Goal: Transaction & Acquisition: Purchase product/service

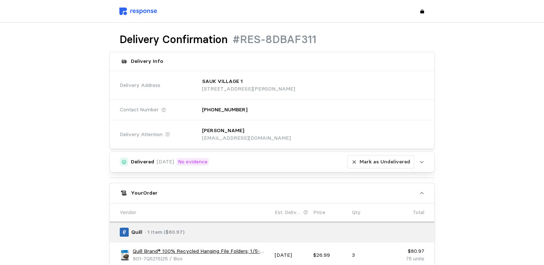
click at [137, 11] on img at bounding box center [138, 12] width 38 height 8
click at [146, 10] on img at bounding box center [138, 12] width 38 height 8
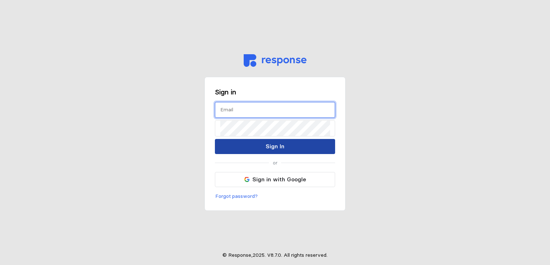
type input "[EMAIL_ADDRESS][DOMAIN_NAME]"
click at [275, 148] on p "Sign In" at bounding box center [274, 146] width 19 height 9
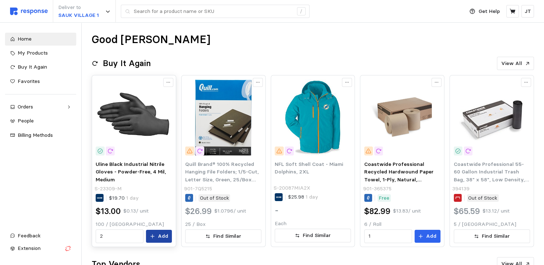
click at [164, 238] on p "Add" at bounding box center [163, 237] width 10 height 8
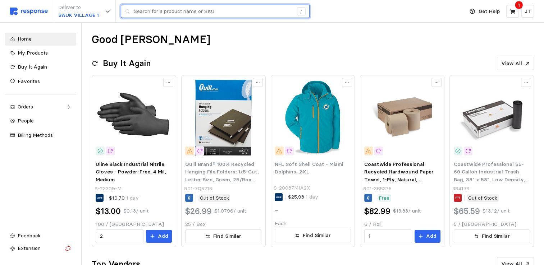
click at [200, 16] on input "text" at bounding box center [213, 11] width 159 height 13
type input "f"
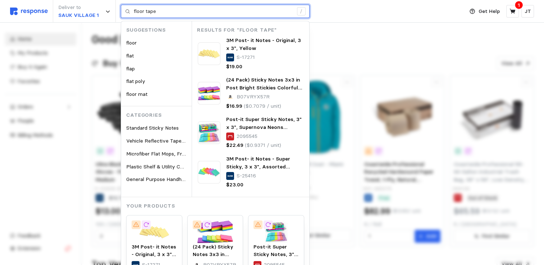
type input "floor tape"
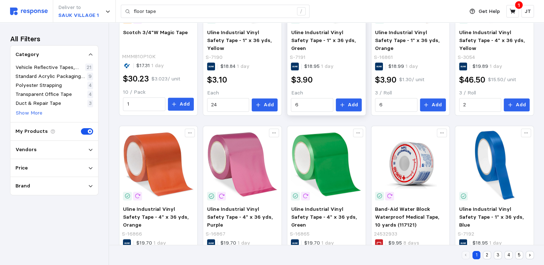
scroll to position [288, 0]
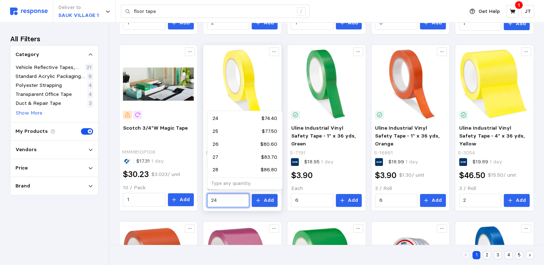
drag, startPoint x: 229, startPoint y: 200, endPoint x: 203, endPoint y: 199, distance: 25.5
click at [203, 199] on div "Uline Industrial Vinyl Safety Tape - 1" x 36 yds, Yellow S-7190 $18.84 1 day $3…" at bounding box center [242, 128] width 79 height 167
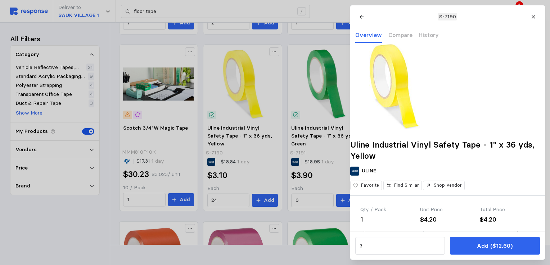
click at [229, 196] on div at bounding box center [275, 132] width 550 height 265
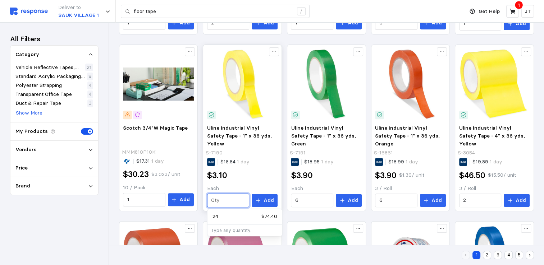
type input "8"
click at [223, 216] on div "12 $40.80" at bounding box center [245, 217] width 65 height 8
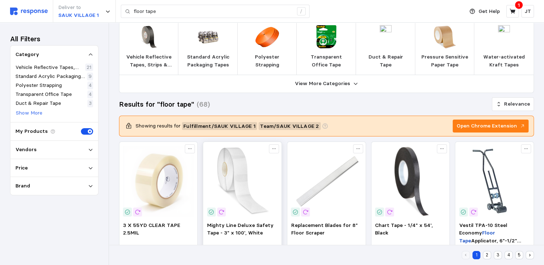
scroll to position [0, 0]
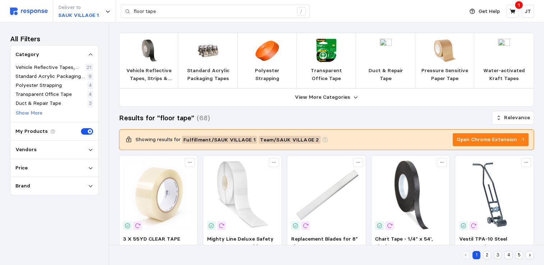
type input "12"
click at [147, 68] on p "Vehicle Reflective Tapes, Strips & Stickers" at bounding box center [149, 74] width 48 height 15
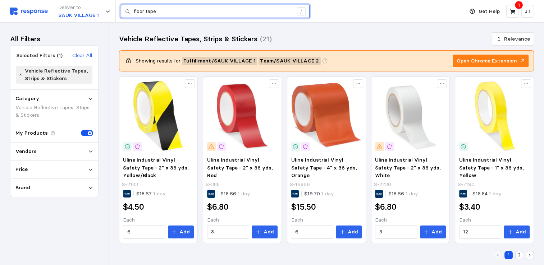
drag, startPoint x: 169, startPoint y: 14, endPoint x: 72, endPoint y: -3, distance: 99.0
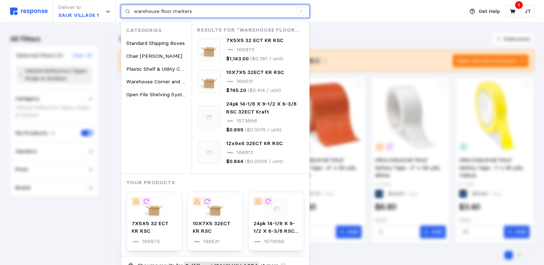
type input "warehouse floor markers"
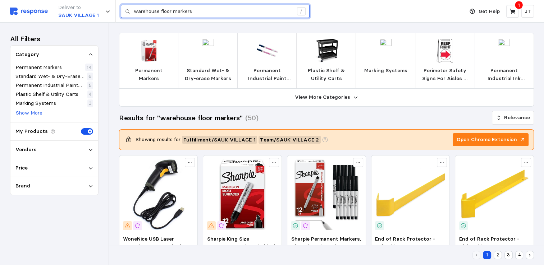
drag, startPoint x: 200, startPoint y: 12, endPoint x: 105, endPoint y: -4, distance: 96.7
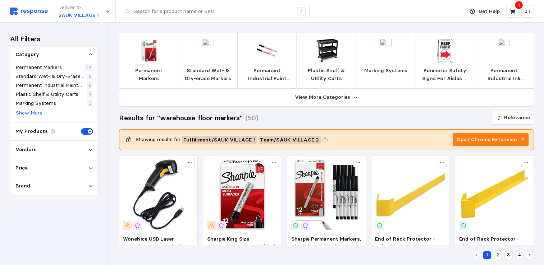
click at [348, 11] on div "Deliver to [GEOGRAPHIC_DATA] 1 /" at bounding box center [235, 11] width 450 height 23
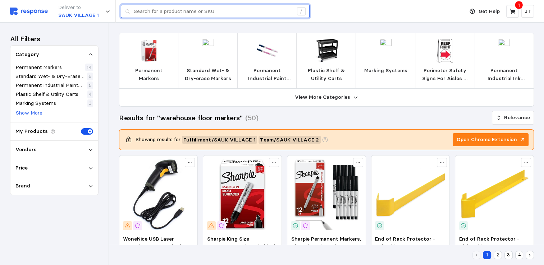
click at [162, 12] on input "text" at bounding box center [213, 11] width 159 height 13
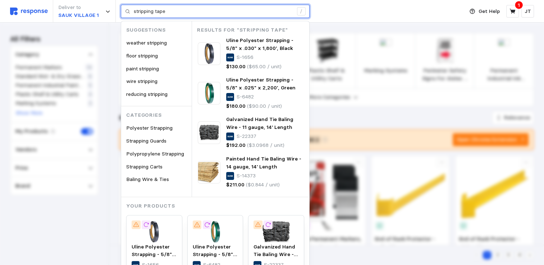
type input "stripping tape"
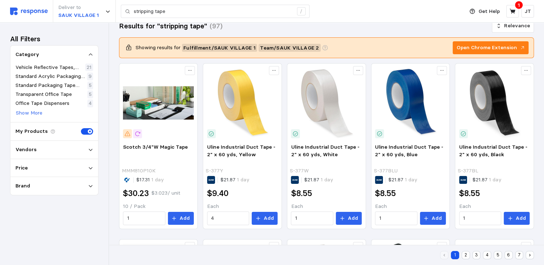
scroll to position [96, 0]
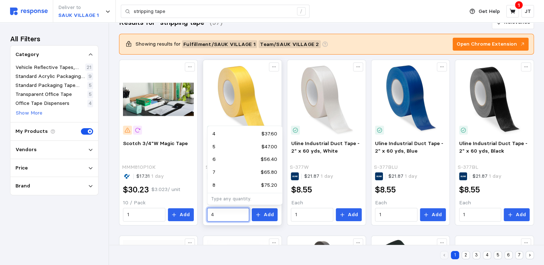
click at [230, 214] on input "4" at bounding box center [228, 215] width 34 height 13
click at [213, 160] on p "6" at bounding box center [214, 160] width 3 height 8
type input "6"
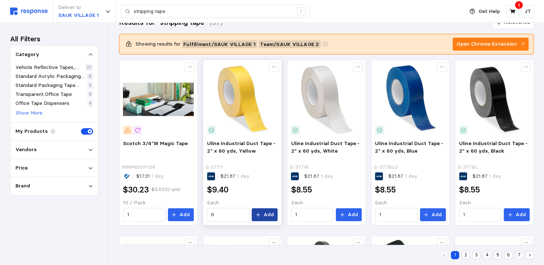
click at [266, 215] on p "Add" at bounding box center [269, 215] width 10 height 8
click at [511, 14] on icon at bounding box center [513, 11] width 6 height 6
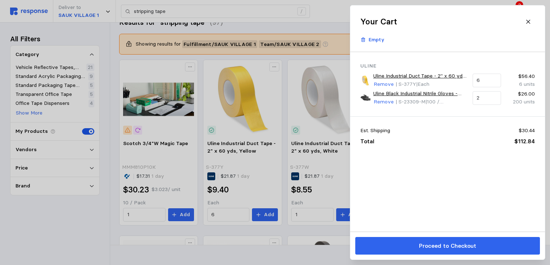
click at [347, 9] on div at bounding box center [275, 132] width 550 height 265
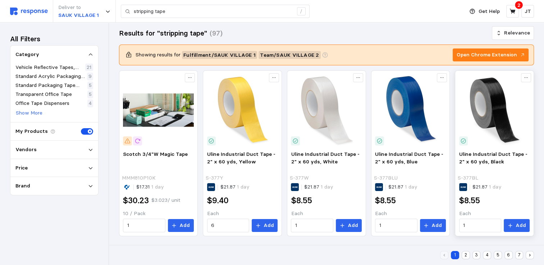
scroll to position [0, 0]
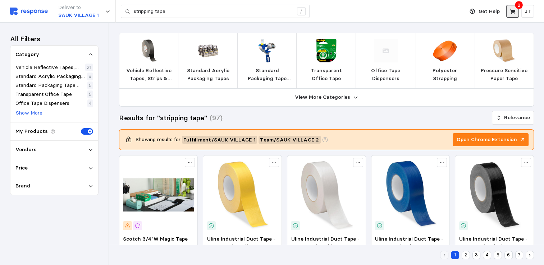
click at [512, 8] on button at bounding box center [512, 11] width 13 height 13
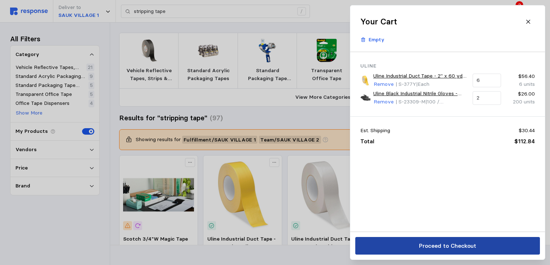
click at [443, 248] on p "Proceed to Checkout" at bounding box center [446, 246] width 57 height 9
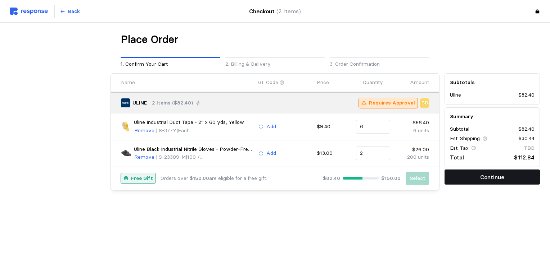
click at [487, 177] on p "Continue" at bounding box center [492, 177] width 24 height 9
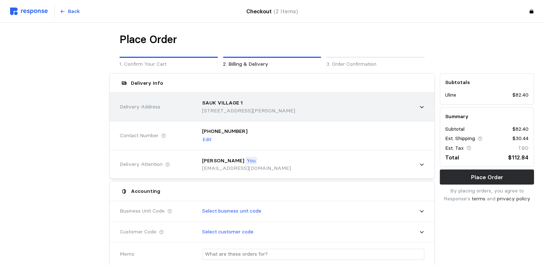
click at [209, 99] on p "SAUK VILLAGE 1" at bounding box center [222, 103] width 41 height 8
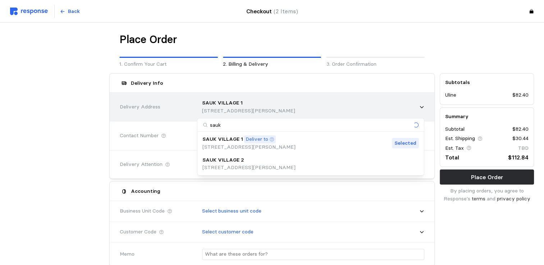
type input "sauk2"
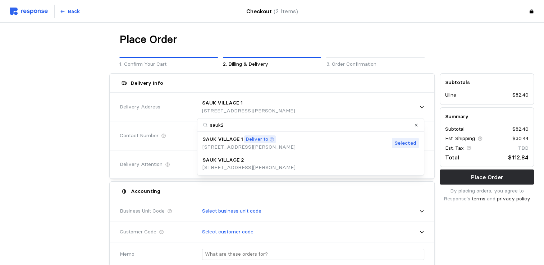
click at [229, 163] on p "SAUK VILLAGE 2" at bounding box center [223, 160] width 42 height 8
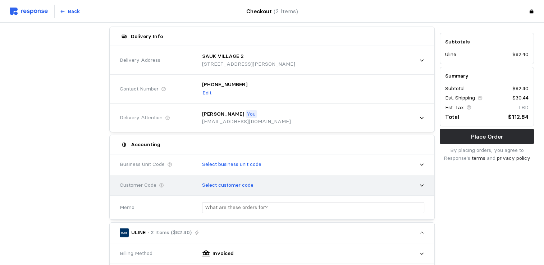
scroll to position [96, 0]
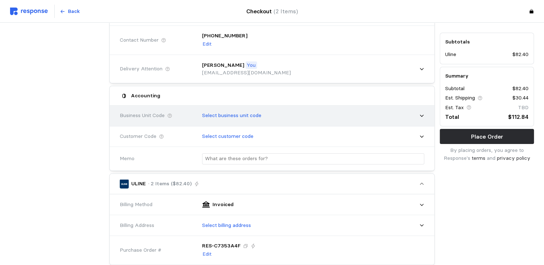
click at [241, 117] on p "Select business unit code" at bounding box center [231, 116] width 59 height 8
type input "4401"
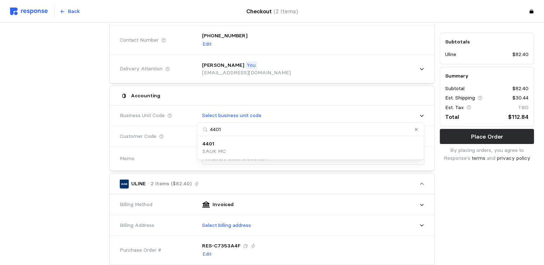
click at [208, 149] on p "SAUK MC" at bounding box center [213, 152] width 23 height 8
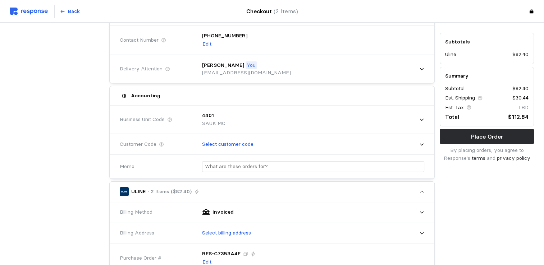
click at [65, 132] on div at bounding box center [57, 223] width 99 height 497
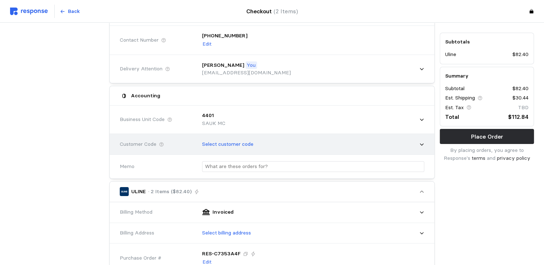
click at [220, 141] on p "Select customer code" at bounding box center [227, 145] width 51 height 8
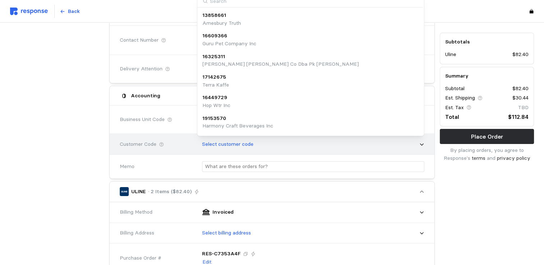
scroll to position [90, 0]
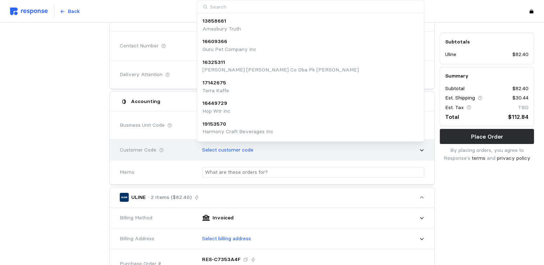
click at [220, 141] on div "13858661 Amesbury Truth 16609366 Guru Pet Company Inc 16325311 [PERSON_NAME] [P…" at bounding box center [310, 71] width 227 height 142
click at [223, 149] on p "Select customer code" at bounding box center [227, 150] width 51 height 8
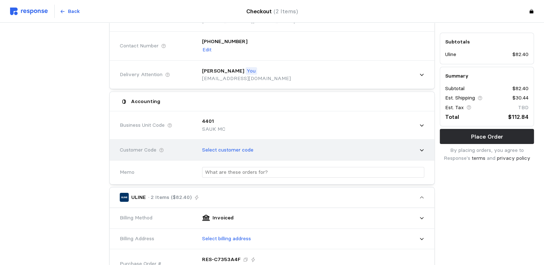
click at [426, 150] on div "Select customer code" at bounding box center [311, 150] width 232 height 23
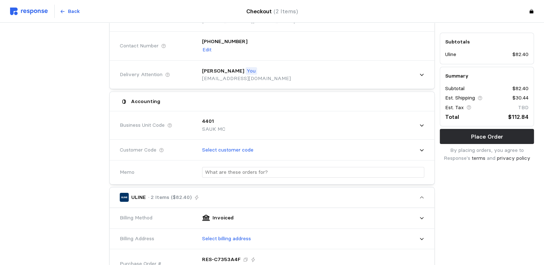
click at [20, 116] on div at bounding box center [57, 229] width 99 height 497
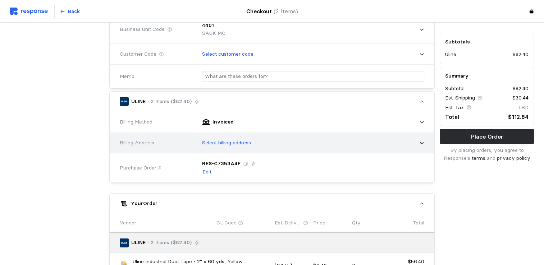
click at [229, 144] on p "Select billing address" at bounding box center [226, 143] width 49 height 8
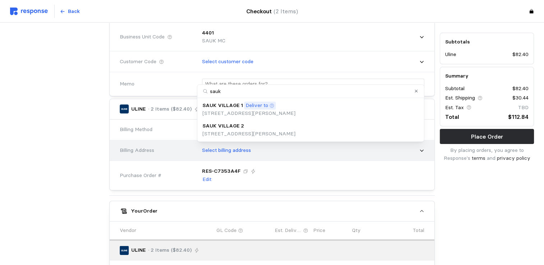
type input "sauk2"
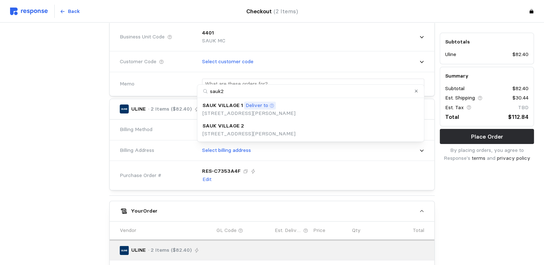
click at [231, 133] on p "[STREET_ADDRESS][PERSON_NAME]" at bounding box center [248, 134] width 93 height 8
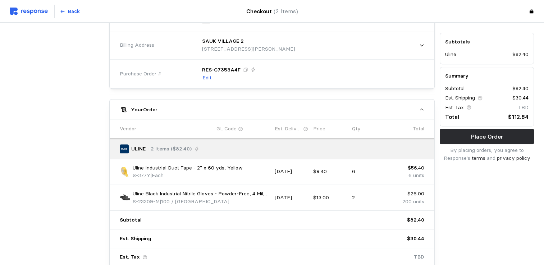
scroll to position [345, 0]
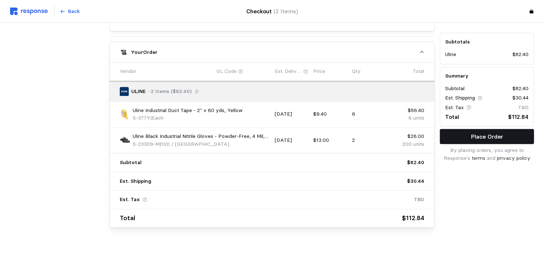
click at [456, 136] on button "Place Order" at bounding box center [487, 136] width 94 height 15
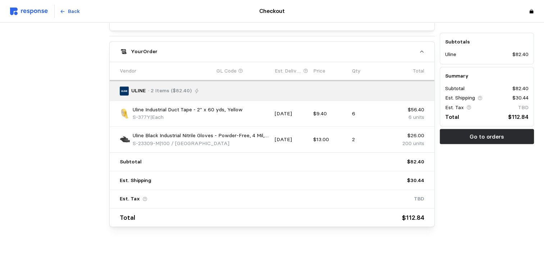
scroll to position [0, 0]
